Goal: Task Accomplishment & Management: Manage account settings

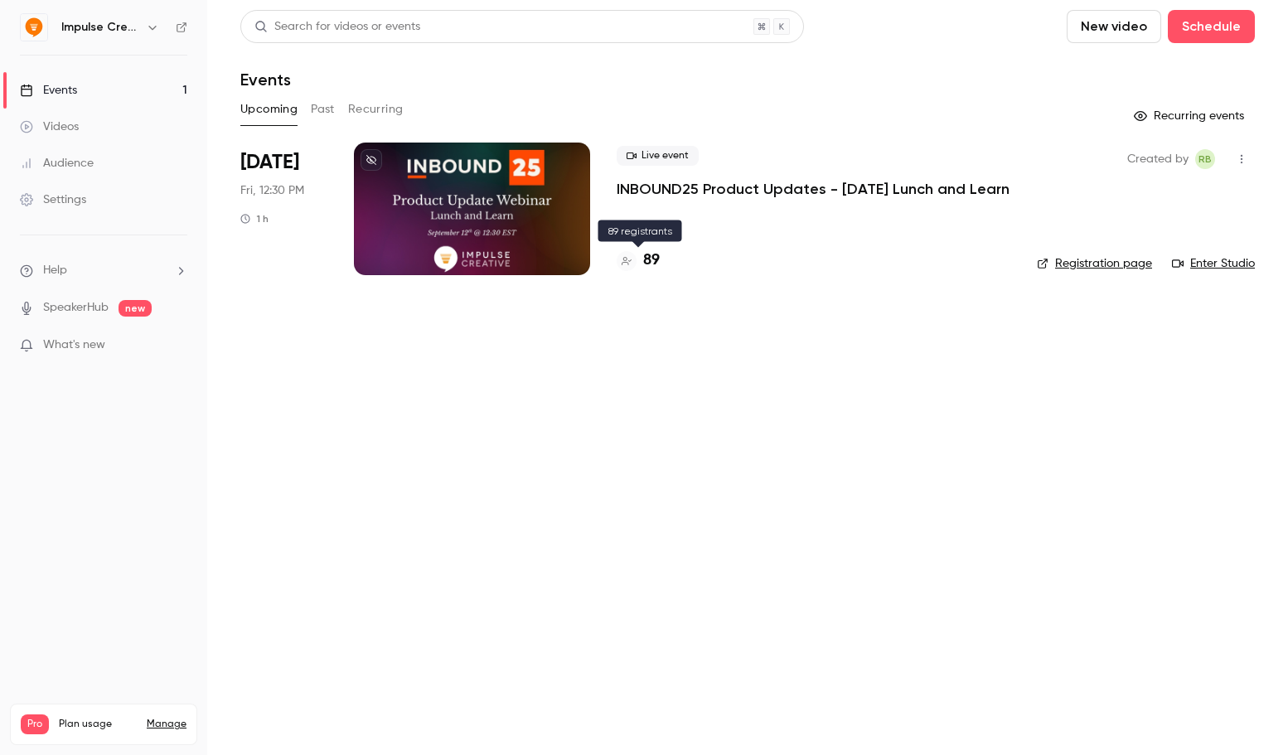
click at [656, 260] on h4 "89" at bounding box center [651, 260] width 17 height 22
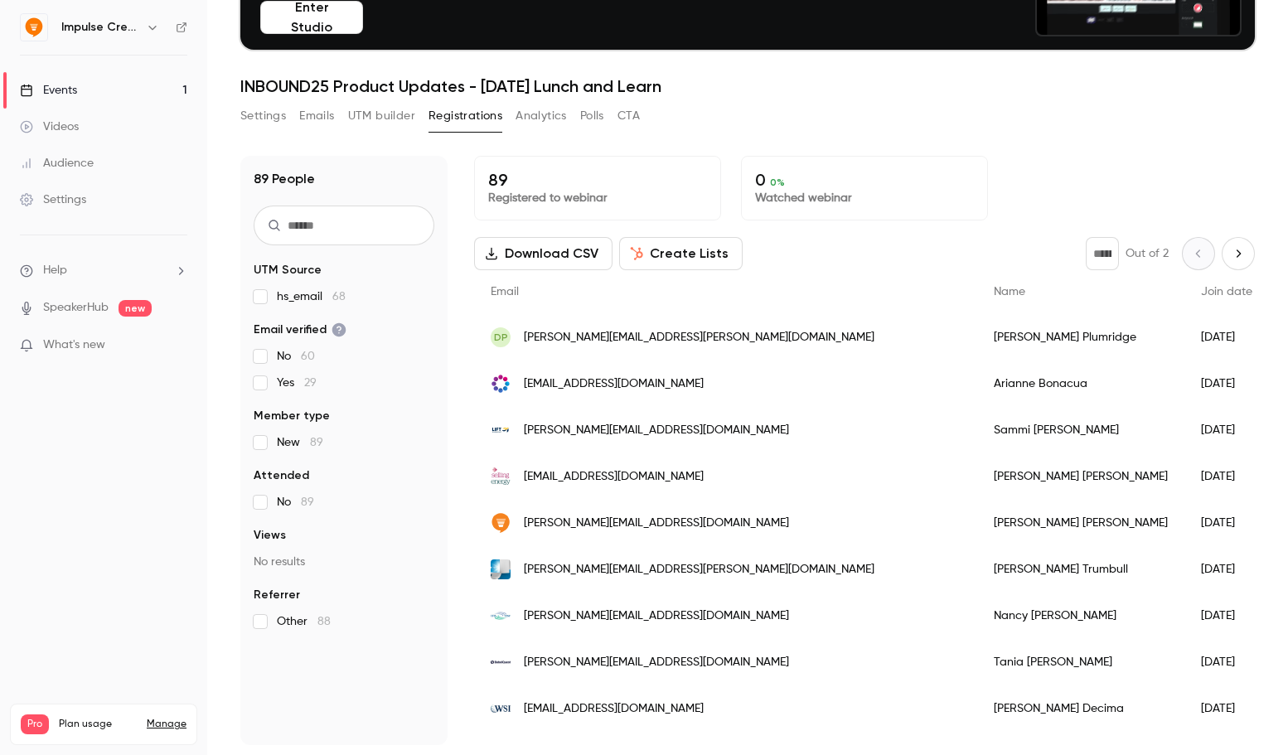
click at [650, 254] on button "Create Lists" at bounding box center [681, 253] width 124 height 33
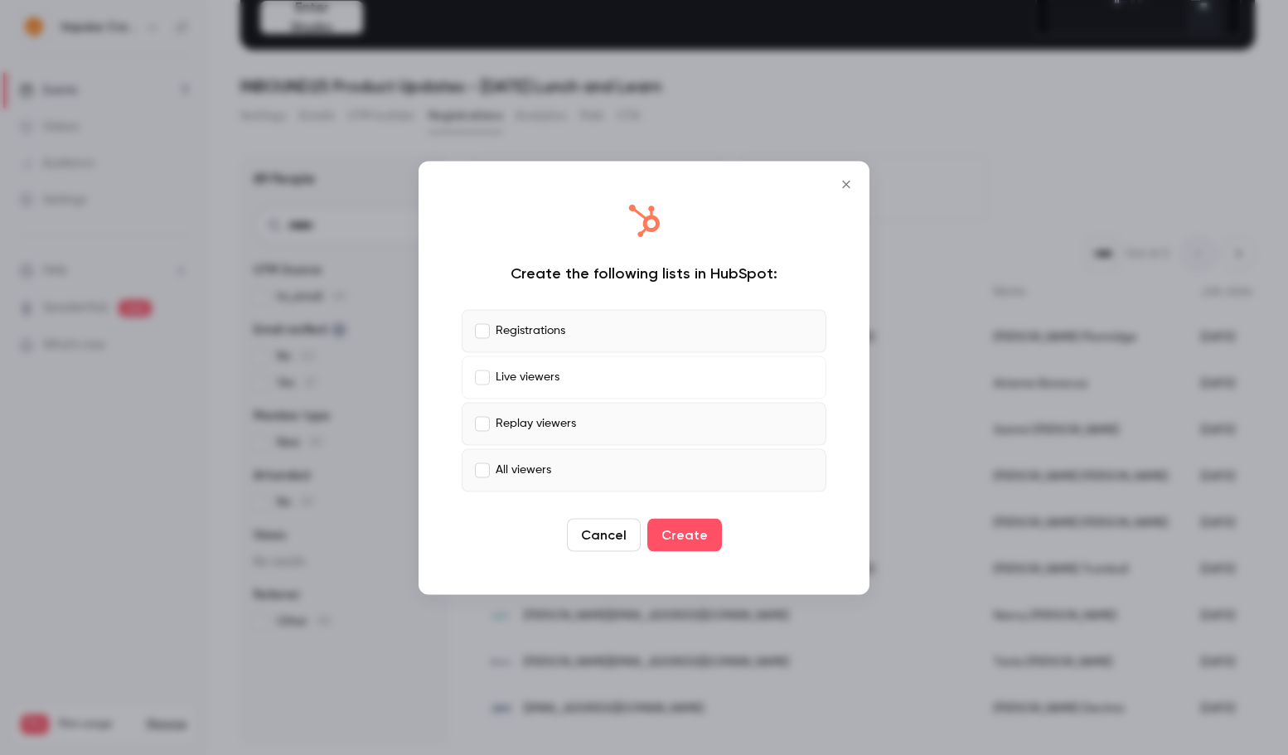
click at [487, 414] on label "Replay viewers" at bounding box center [644, 423] width 365 height 43
click at [681, 539] on button "Create" at bounding box center [684, 534] width 75 height 33
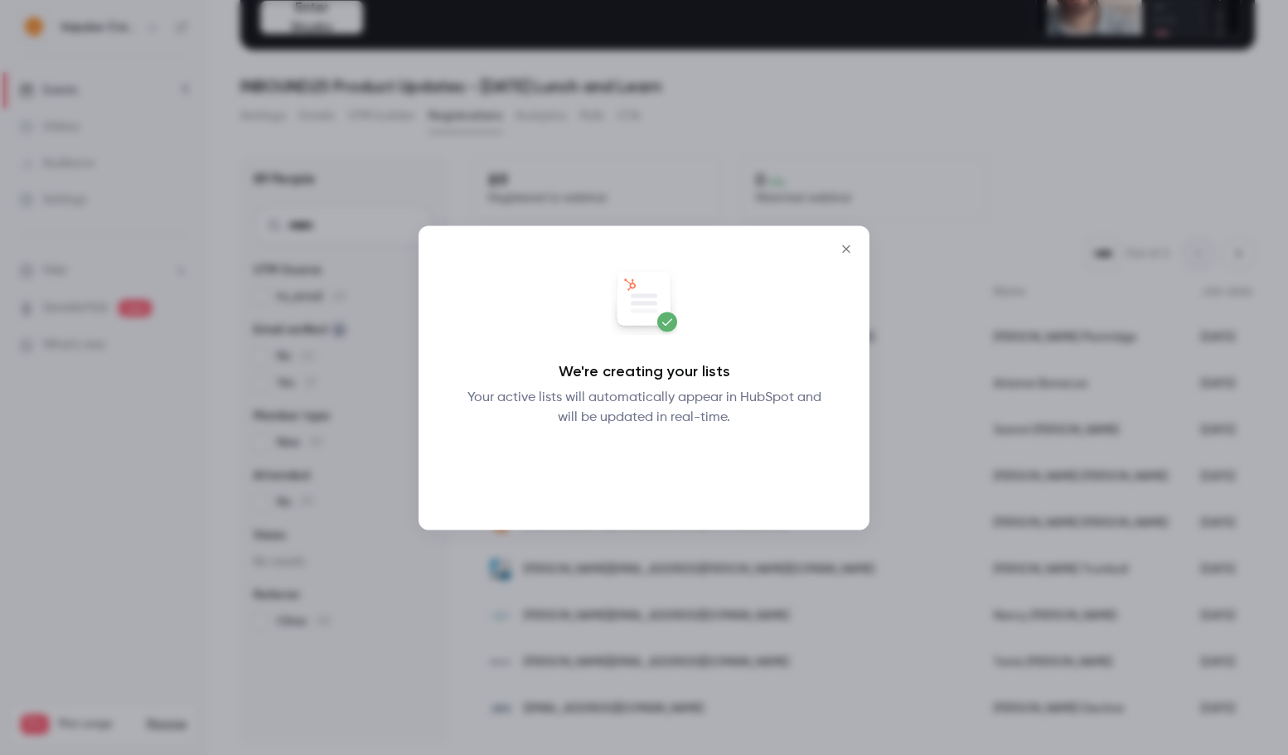
click at [645, 472] on button "Okay" at bounding box center [644, 469] width 61 height 33
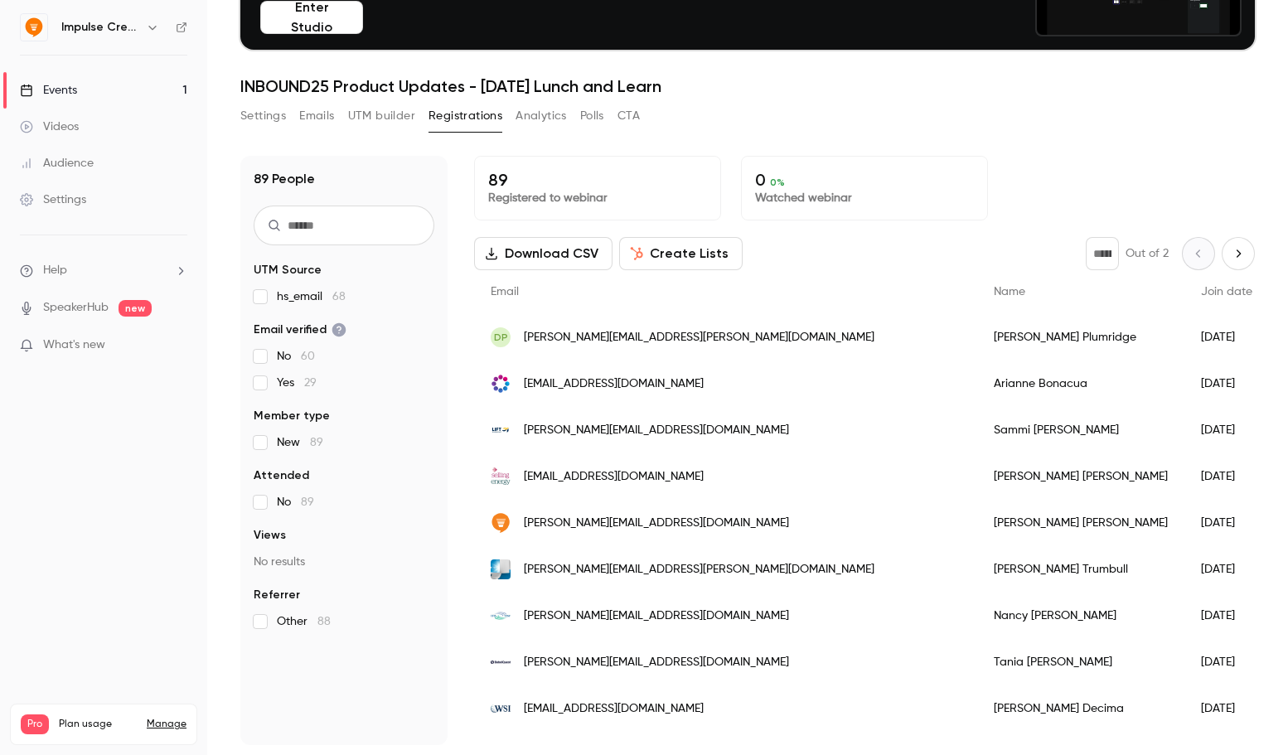
click at [262, 107] on button "Settings" at bounding box center [263, 116] width 46 height 27
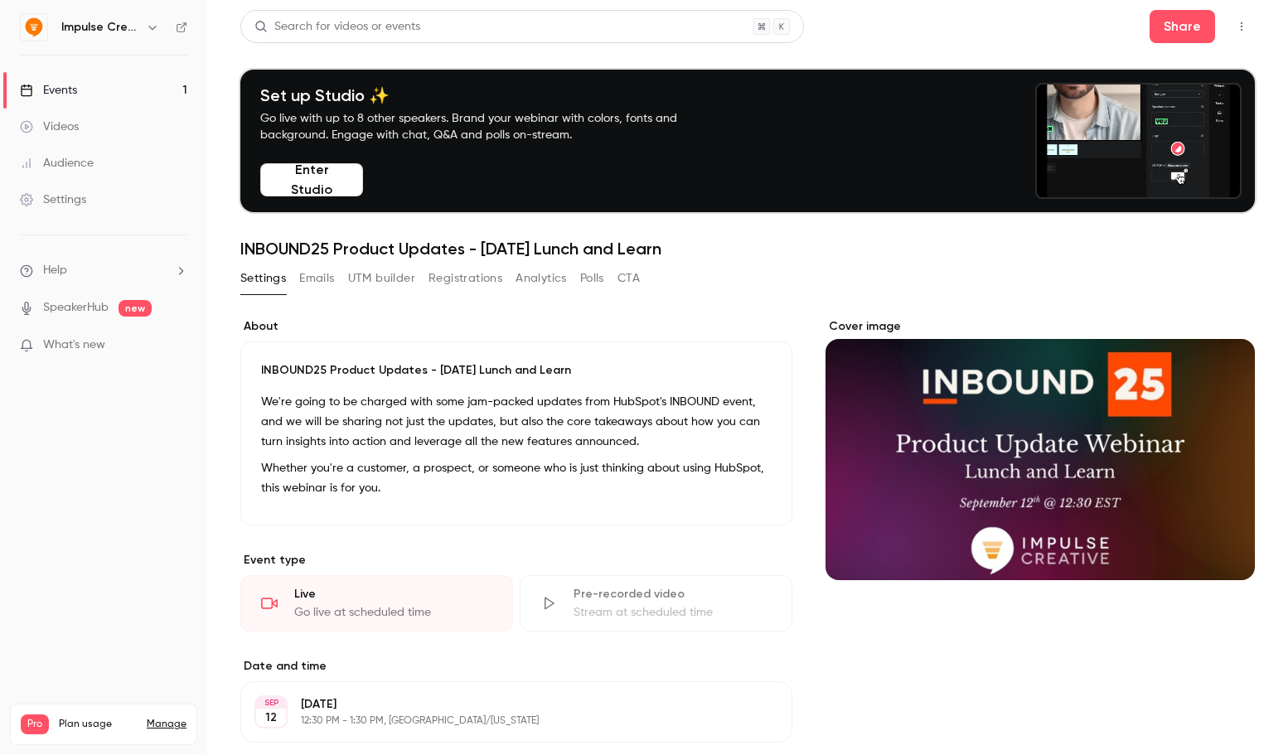
click at [305, 274] on button "Emails" at bounding box center [316, 278] width 35 height 27
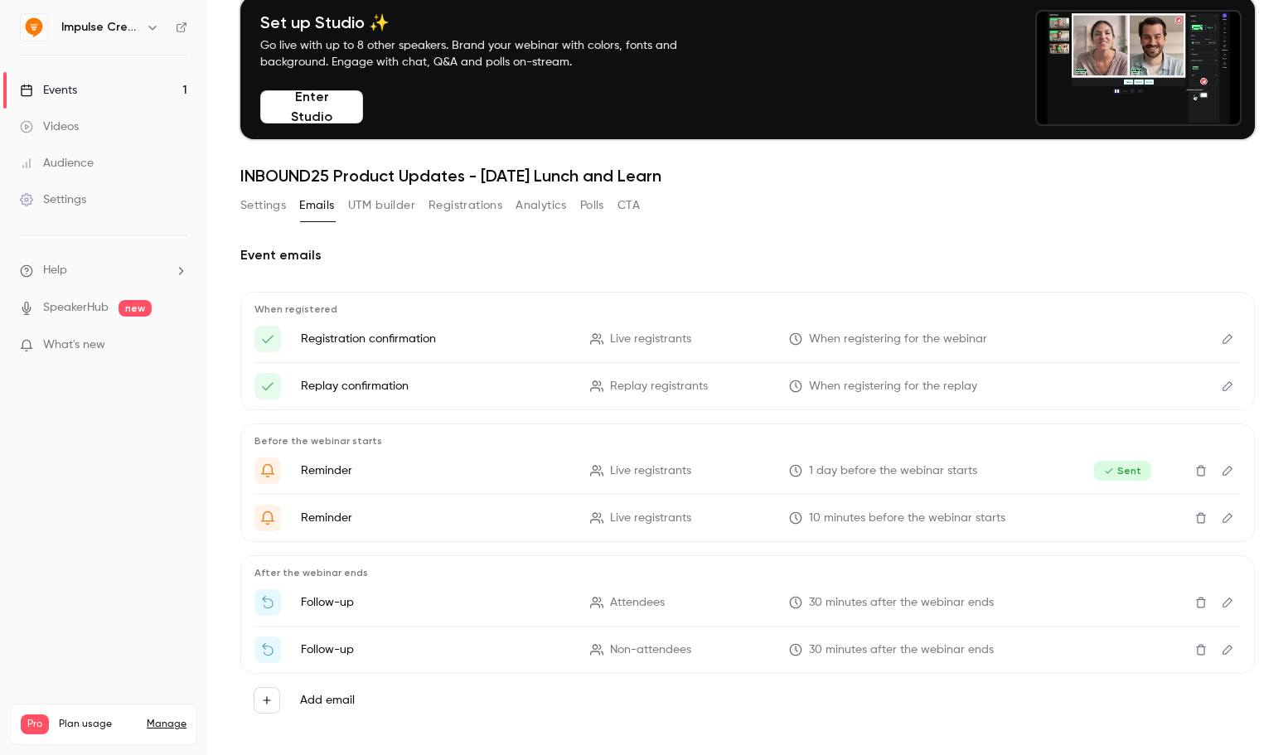
scroll to position [88, 0]
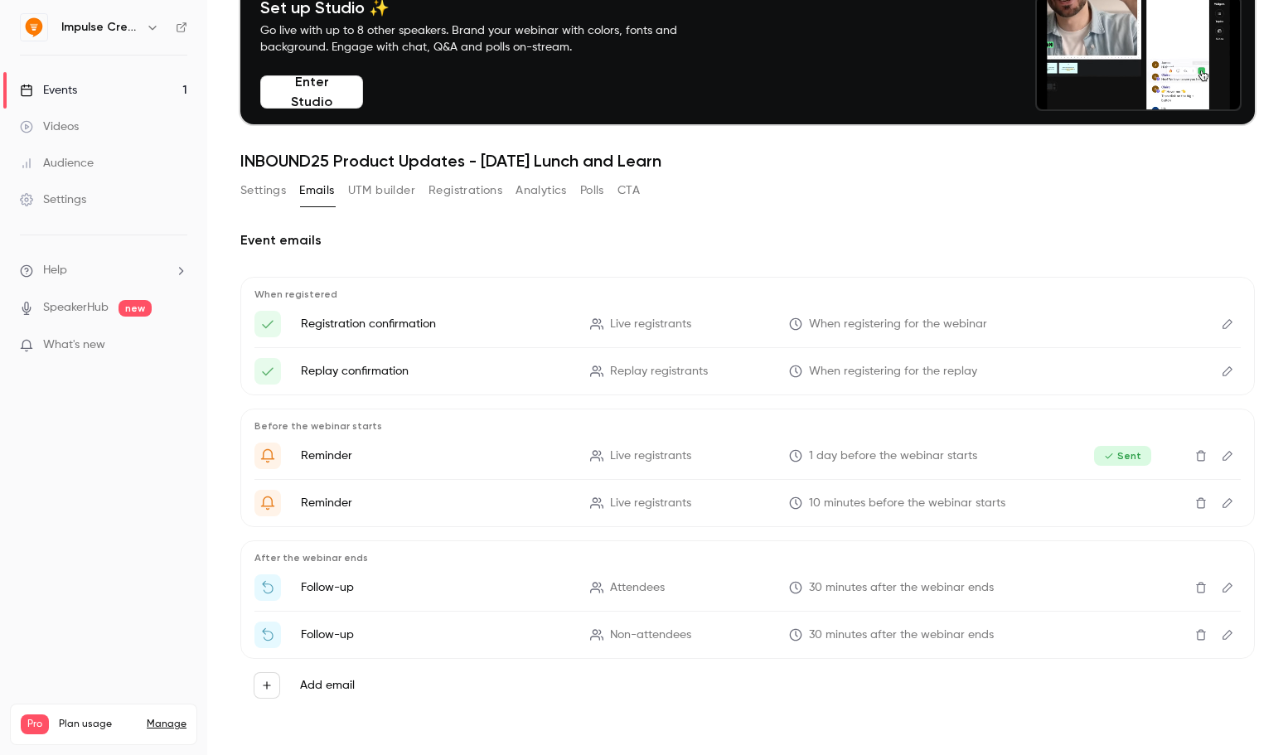
click at [538, 193] on button "Analytics" at bounding box center [541, 190] width 51 height 27
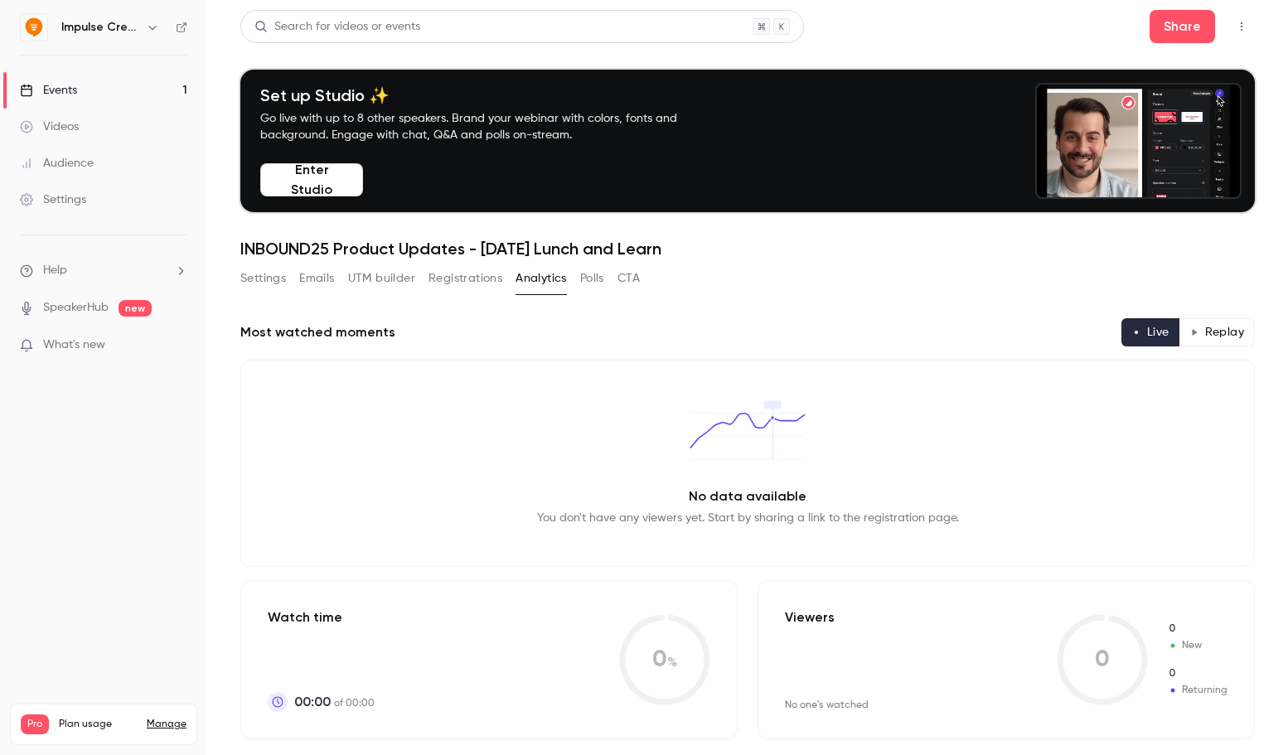
click at [600, 277] on button "Polls" at bounding box center [592, 278] width 24 height 27
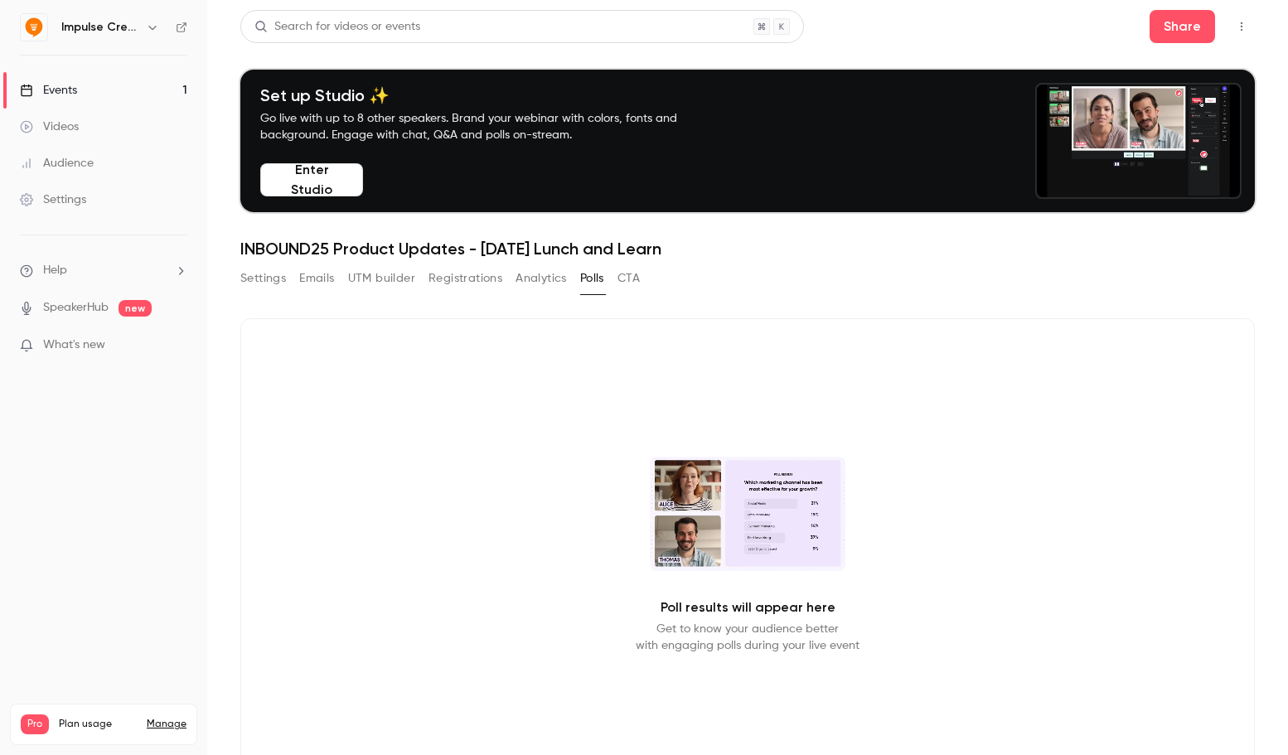
click at [640, 275] on button "CTA" at bounding box center [629, 278] width 22 height 27
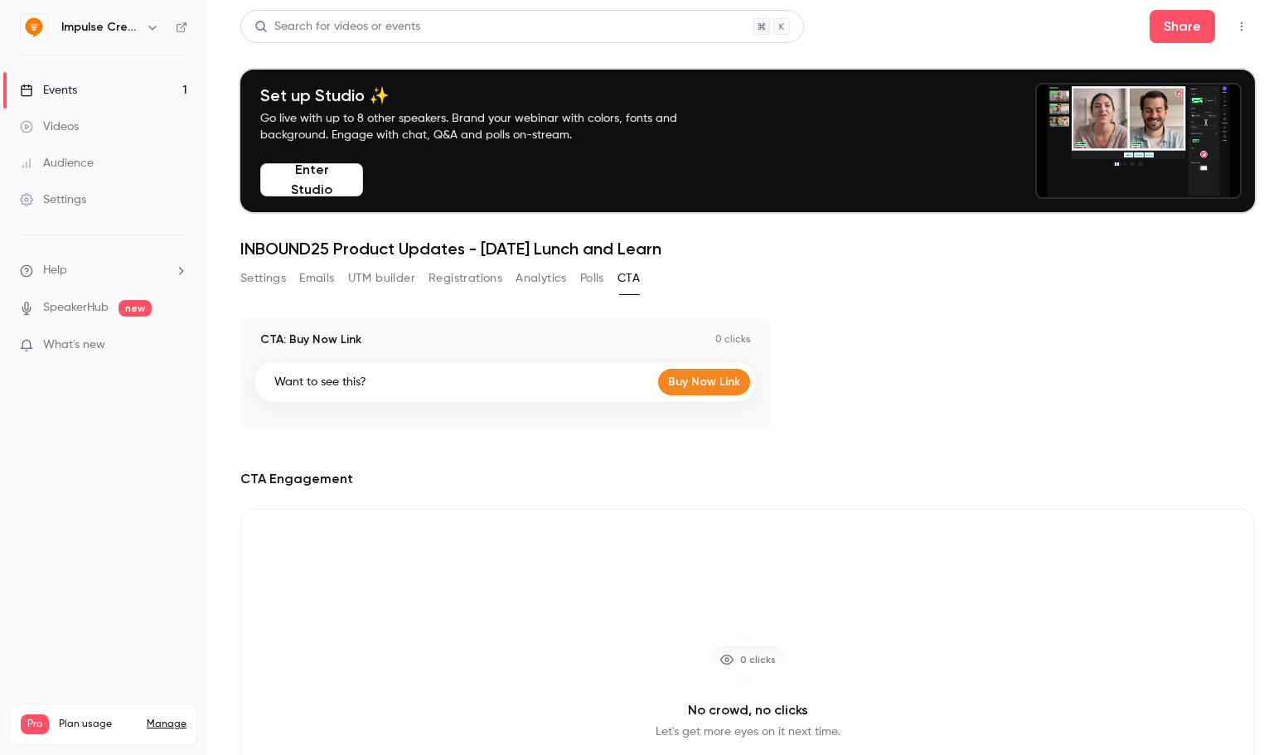
click at [1051, 468] on div "CTA: Buy Now Link 0 clicks Want to see this? Buy Now Link CTA Engagement 0 clic…" at bounding box center [747, 604] width 1015 height 572
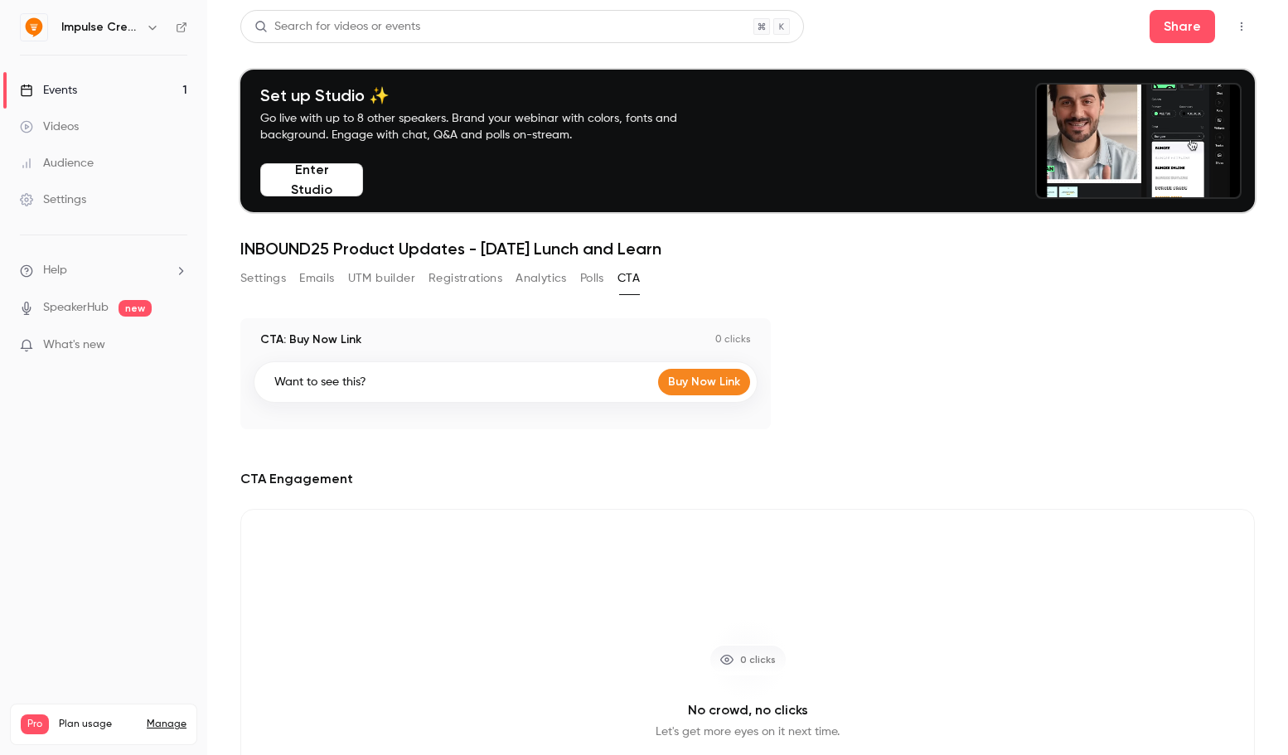
click at [552, 382] on div "Want to see this? Buy Now Link" at bounding box center [506, 381] width 504 height 41
